Goal: Ask a question

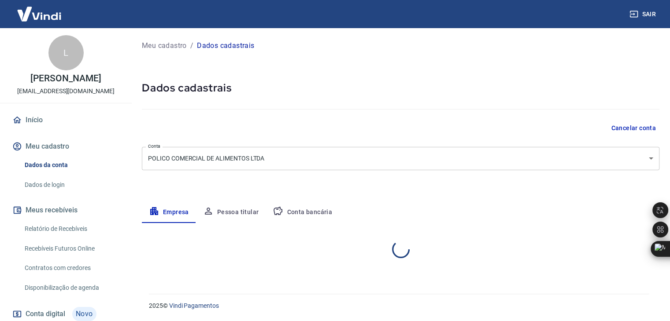
select select "MG"
select select "business"
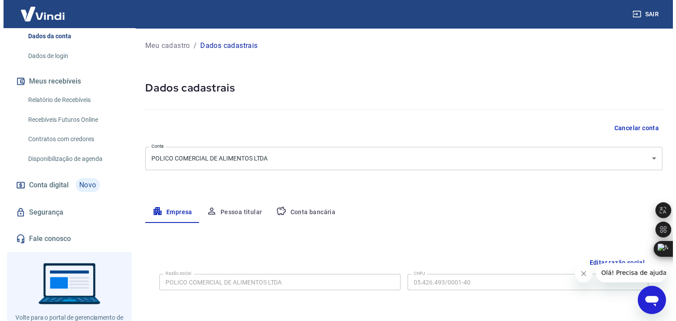
scroll to position [132, 0]
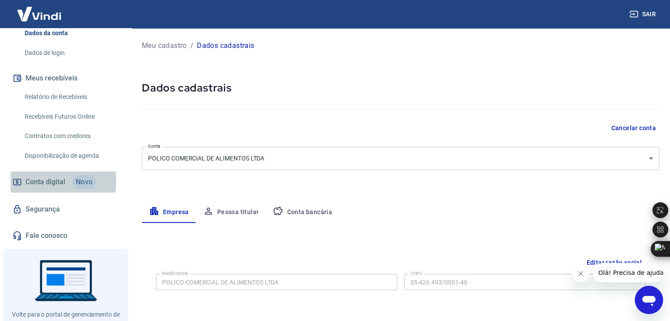
click at [53, 188] on span "Conta digital" at bounding box center [46, 182] width 40 height 12
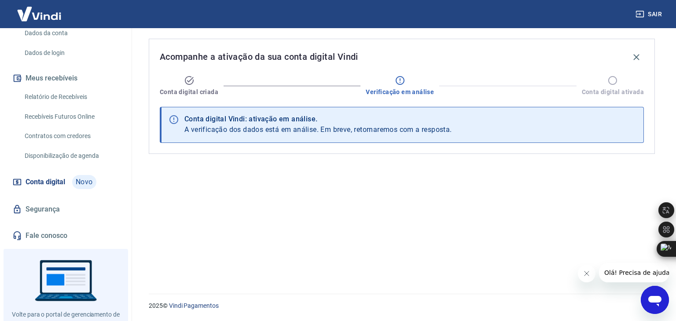
click at [387, 78] on div "Verificação em análise" at bounding box center [400, 85] width 68 height 21
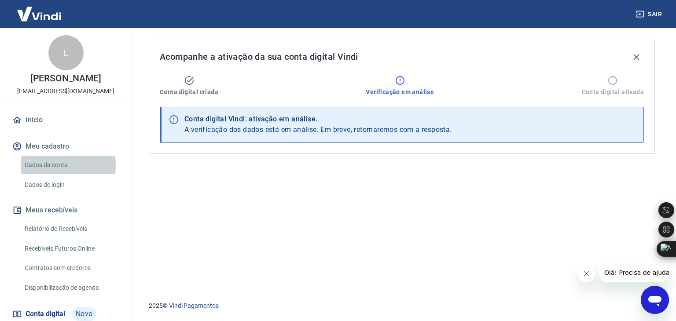
click at [48, 174] on link "Dados da conta" at bounding box center [71, 165] width 100 height 18
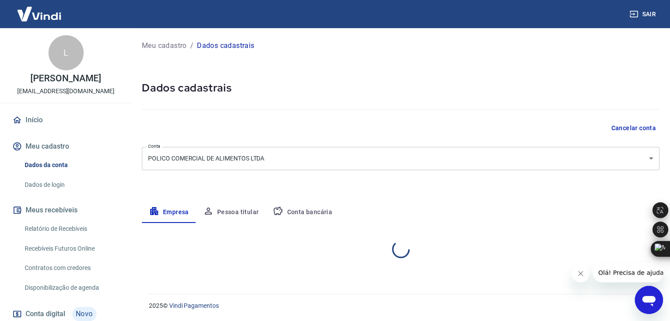
select select "MG"
select select "business"
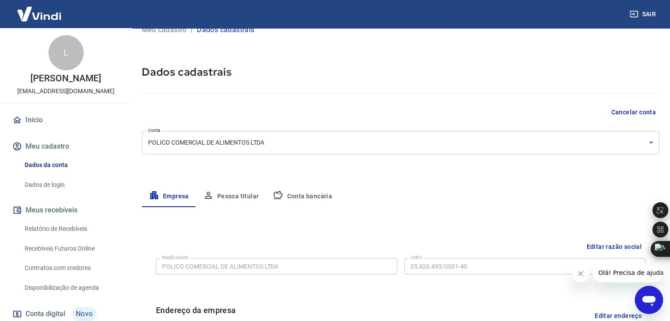
scroll to position [5, 0]
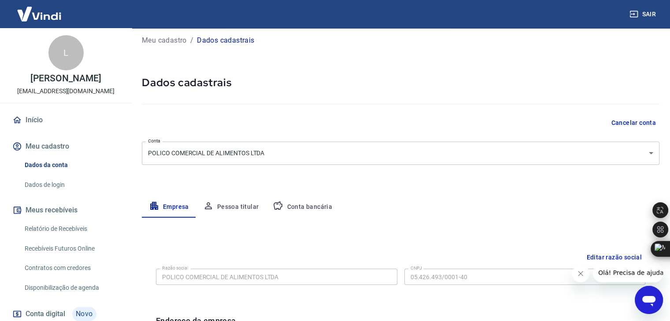
click at [234, 204] on button "Pessoa titular" at bounding box center [231, 207] width 70 height 21
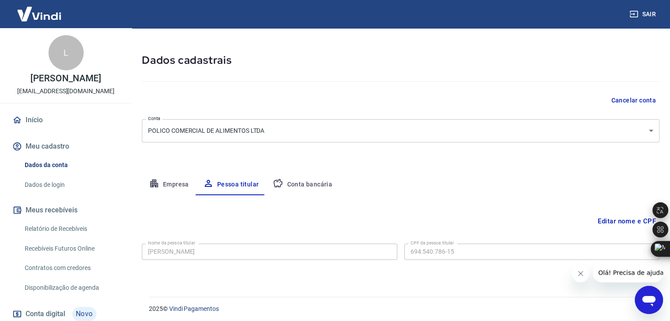
scroll to position [30, 0]
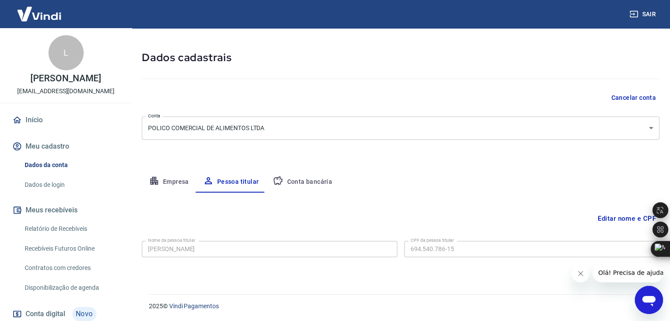
click at [300, 181] on button "Conta bancária" at bounding box center [303, 182] width 74 height 21
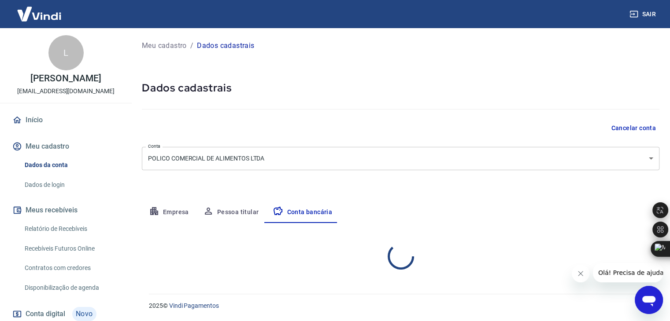
scroll to position [0, 0]
select select "1"
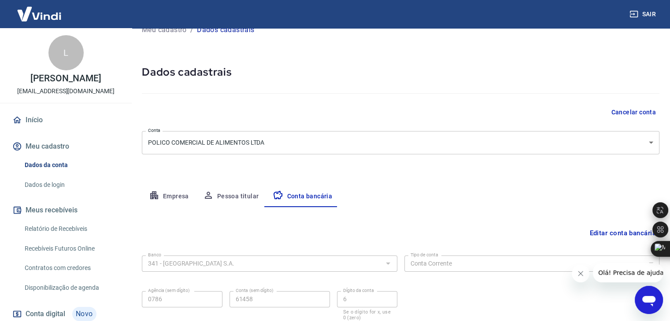
scroll to position [79, 0]
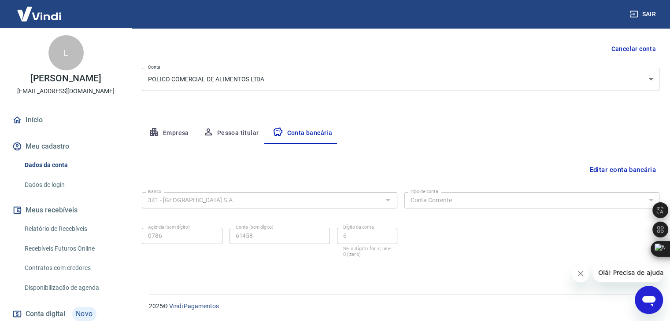
click at [56, 193] on link "Dados de login" at bounding box center [71, 185] width 100 height 18
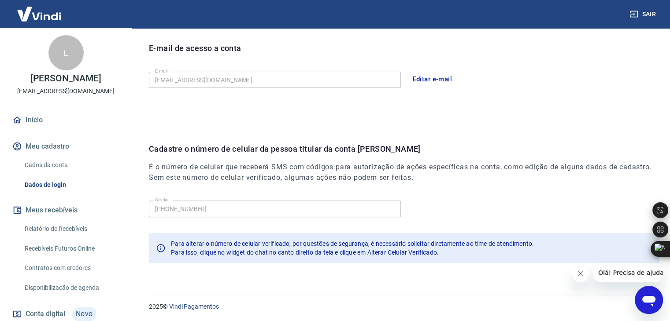
scroll to position [242, 0]
click at [59, 238] on link "Relatório de Recebíveis" at bounding box center [71, 229] width 100 height 18
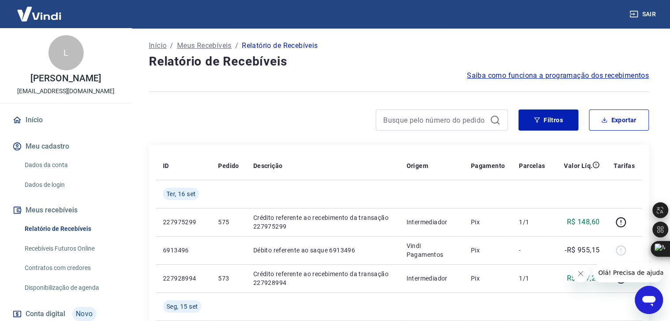
click at [70, 258] on link "Recebíveis Futuros Online" at bounding box center [71, 249] width 100 height 18
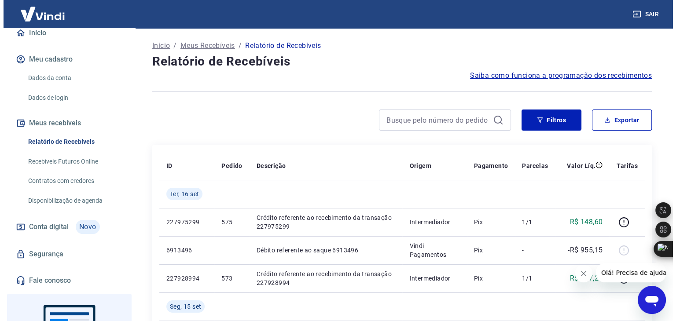
scroll to position [88, 0]
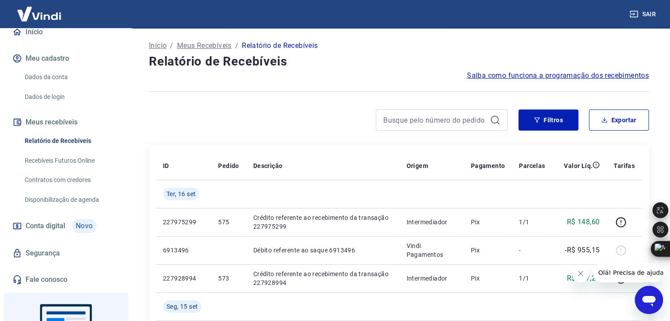
click at [40, 233] on span "Conta digital" at bounding box center [46, 226] width 40 height 12
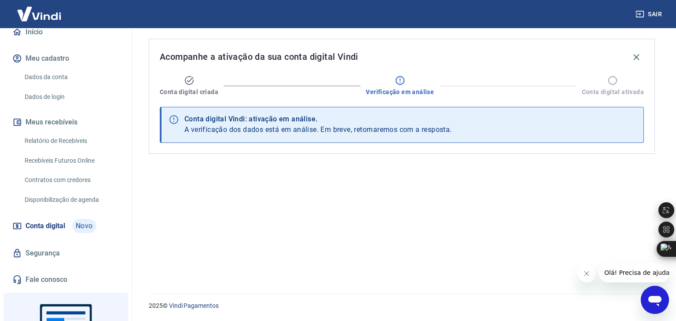
click at [245, 119] on div "Conta digital Vindi: ativação em análise." at bounding box center [319, 119] width 268 height 11
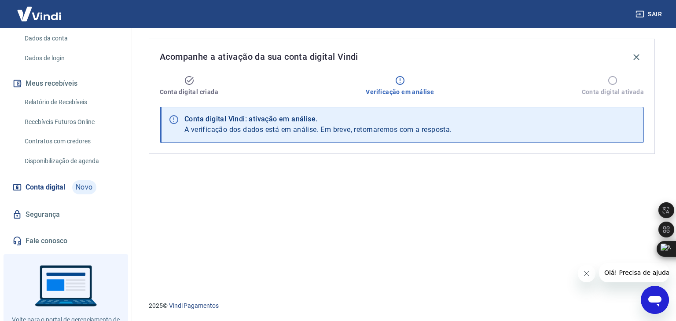
scroll to position [132, 0]
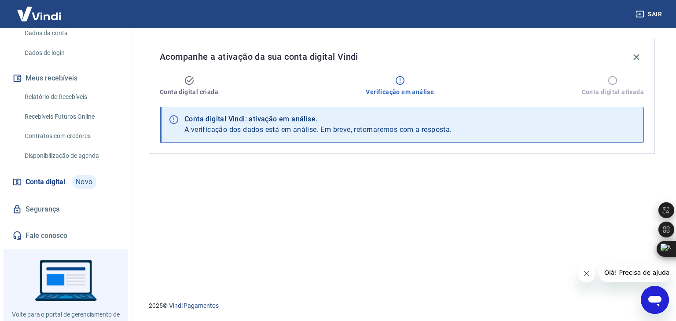
click at [54, 219] on link "Segurança" at bounding box center [66, 209] width 111 height 19
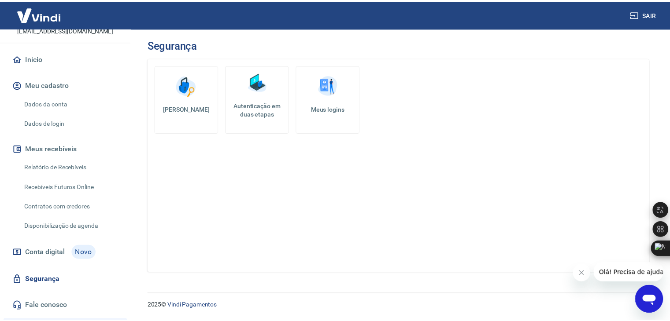
scroll to position [44, 0]
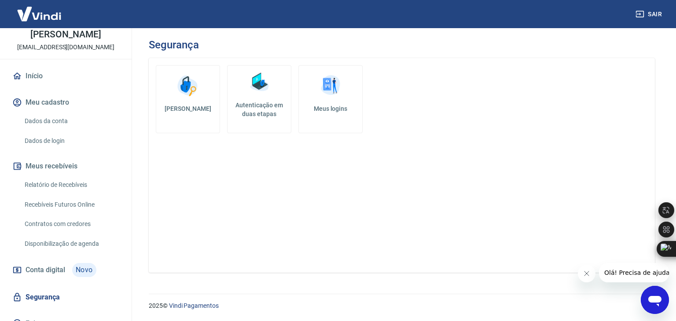
click at [60, 130] on link "Dados da conta" at bounding box center [71, 121] width 100 height 18
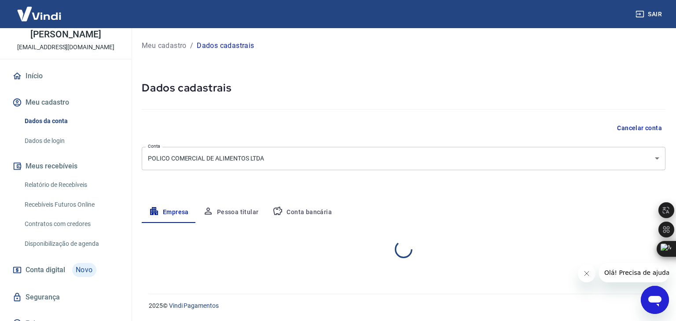
select select "MG"
select select "business"
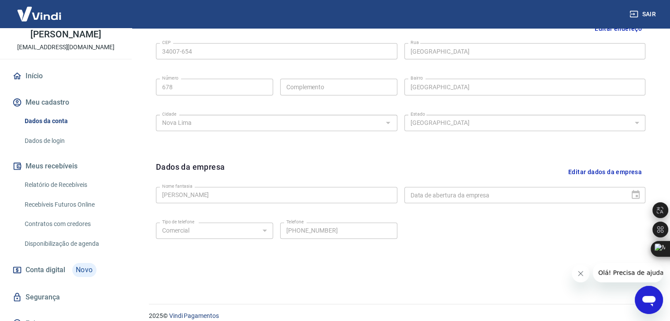
scroll to position [308, 0]
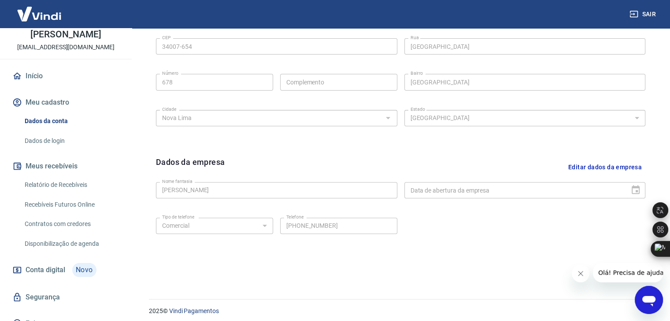
click at [53, 277] on span "Conta digital" at bounding box center [46, 270] width 40 height 12
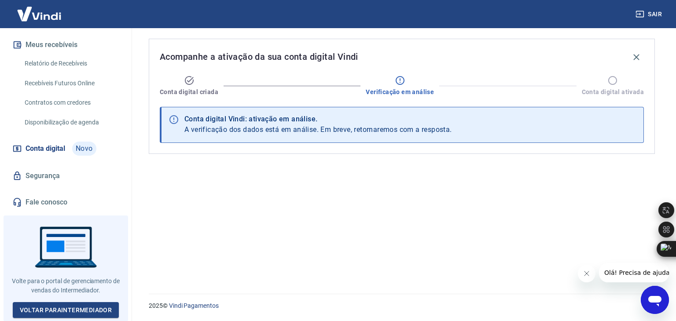
scroll to position [172, 0]
click at [648, 306] on icon "Abrir janela de mensagens" at bounding box center [655, 300] width 16 height 16
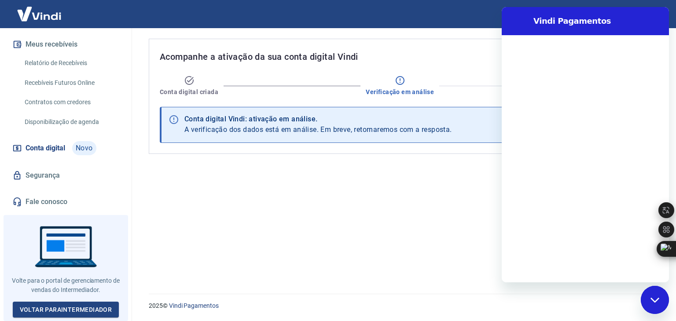
scroll to position [0, 0]
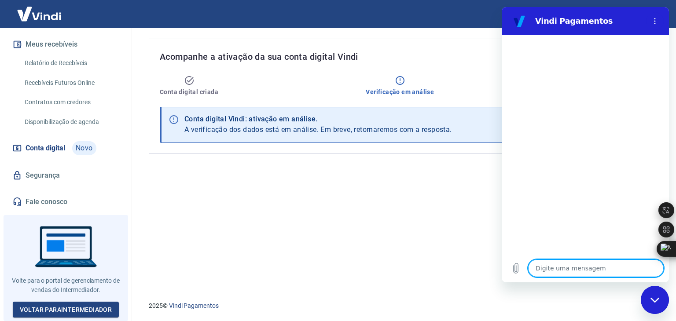
click at [559, 265] on textarea at bounding box center [596, 269] width 136 height 18
type textarea "B"
type textarea "x"
type textarea "Bo"
type textarea "x"
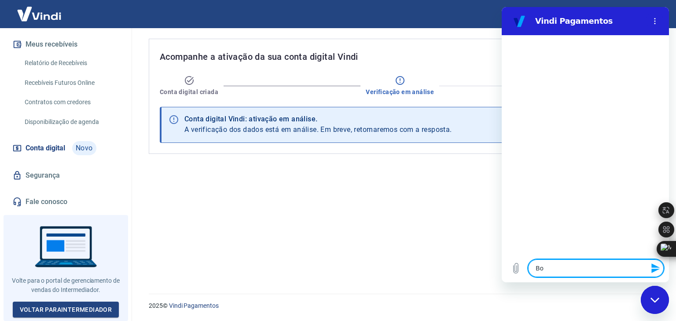
type textarea "Boa"
type textarea "x"
type textarea "Boa"
type textarea "x"
type textarea "Boa t"
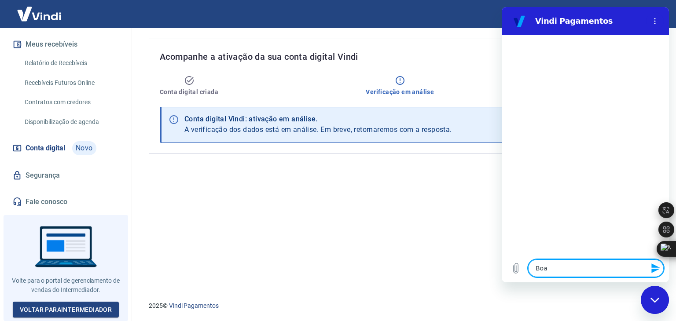
type textarea "x"
type textarea "Boa ta"
type textarea "x"
type textarea "Boa tar"
type textarea "x"
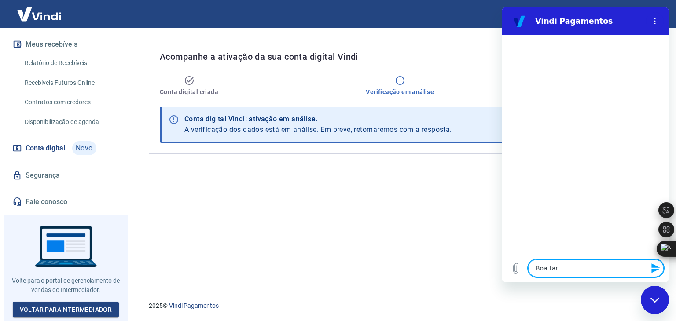
type textarea "Boa tard"
type textarea "x"
type textarea "Boa tarde"
type textarea "x"
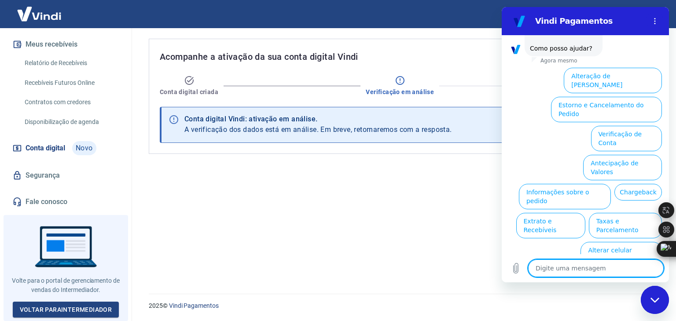
scroll to position [60, 0]
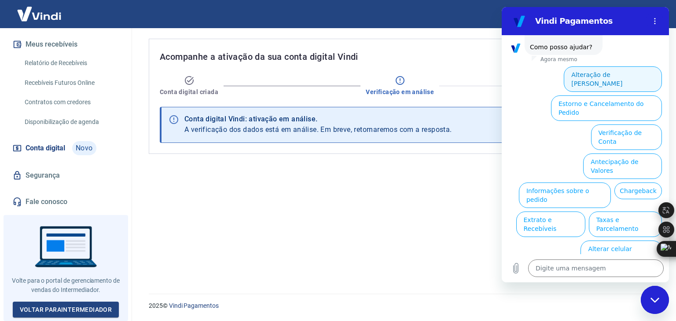
click at [611, 85] on button "Alteração de [PERSON_NAME]" at bounding box center [613, 79] width 98 height 26
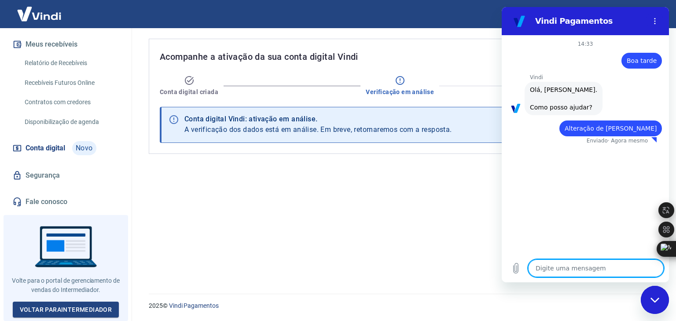
type textarea "x"
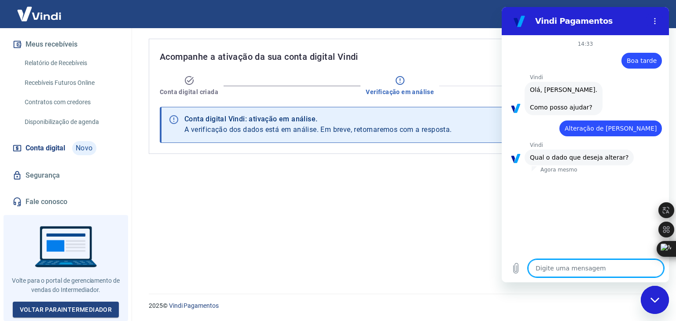
scroll to position [11, 0]
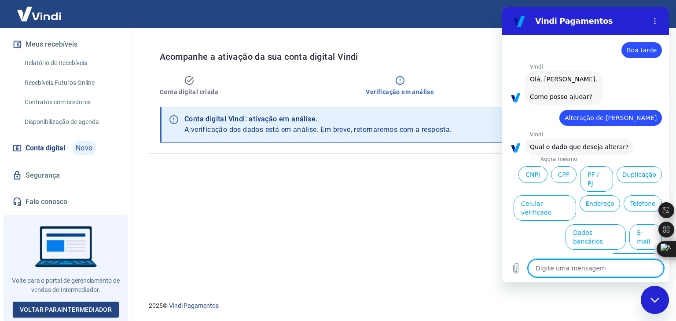
type textarea "c"
type textarea "x"
type textarea "ch"
type textarea "x"
type textarea "cha"
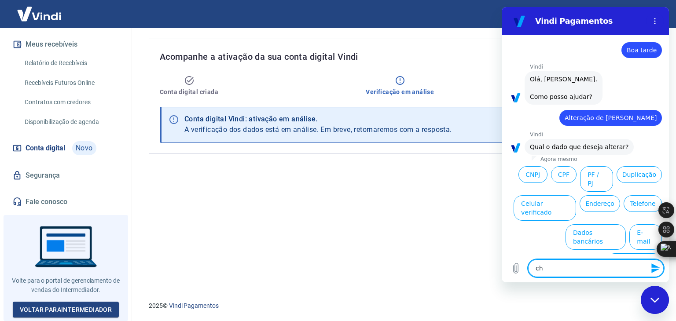
type textarea "x"
type textarea "chav"
type textarea "x"
type textarea "chave"
type textarea "x"
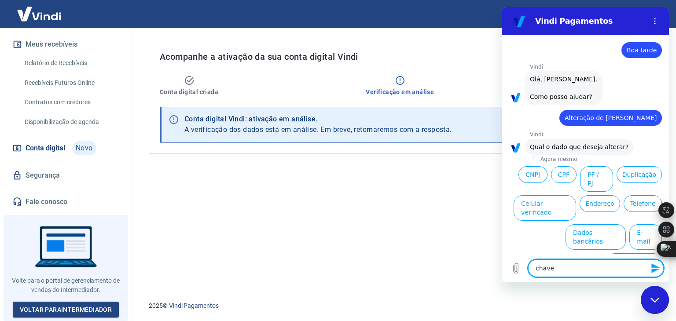
type textarea "chave"
type textarea "x"
type textarea "chave p"
type textarea "x"
type textarea "chave pi"
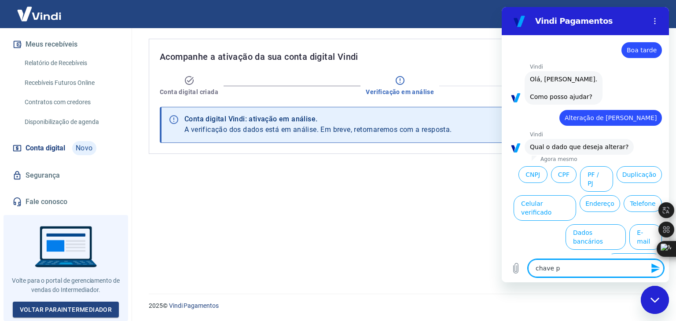
type textarea "x"
type textarea "chave pix"
type textarea "x"
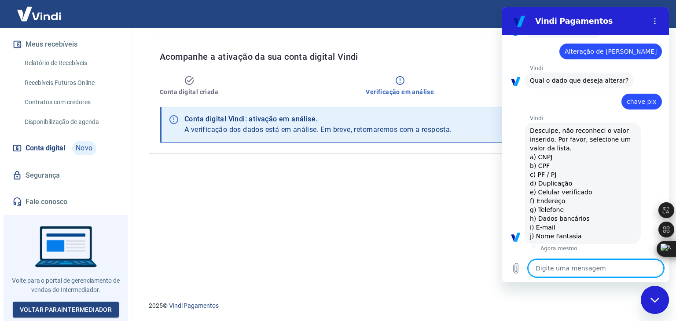
scroll to position [86, 0]
click at [650, 299] on div "Fechar janela de mensagens" at bounding box center [655, 300] width 26 height 26
type textarea "x"
